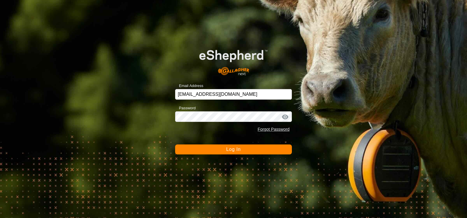
click at [228, 151] on span "Log In" at bounding box center [233, 149] width 14 height 5
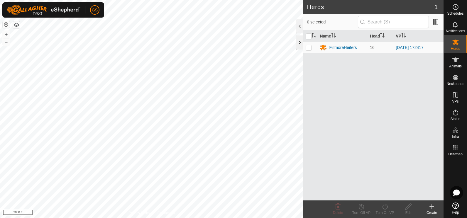
click at [300, 43] on div at bounding box center [299, 43] width 7 height 14
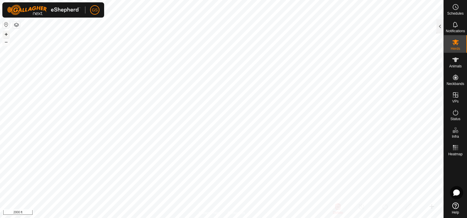
click at [6, 35] on button "+" at bounding box center [6, 34] width 7 height 7
click at [6, 42] on button "–" at bounding box center [6, 41] width 7 height 7
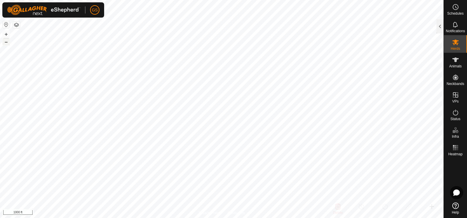
click at [6, 42] on button "–" at bounding box center [6, 41] width 7 height 7
